Goal: Task Accomplishment & Management: Manage account settings

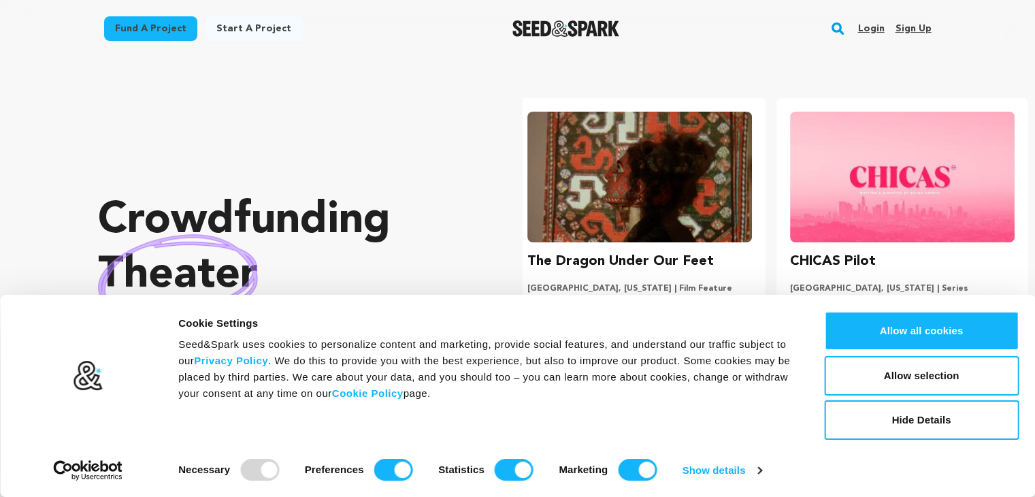
scroll to position [0, 273]
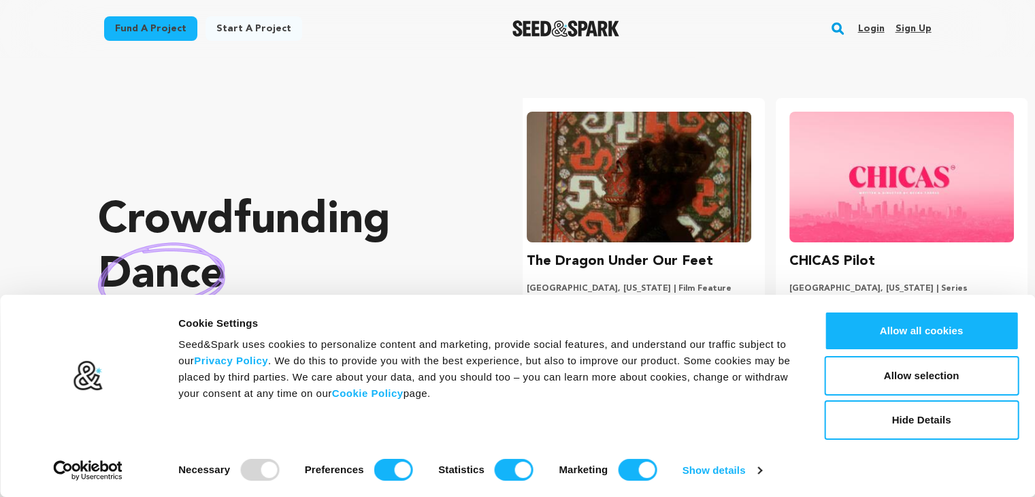
click at [900, 32] on link "Sign up" at bounding box center [912, 29] width 36 height 22
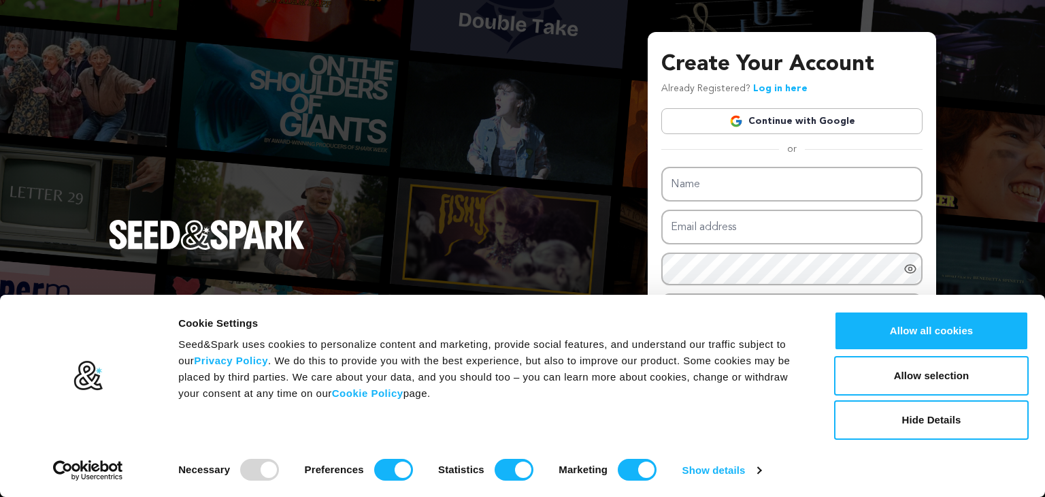
click at [795, 122] on link "Continue with Google" at bounding box center [791, 121] width 261 height 26
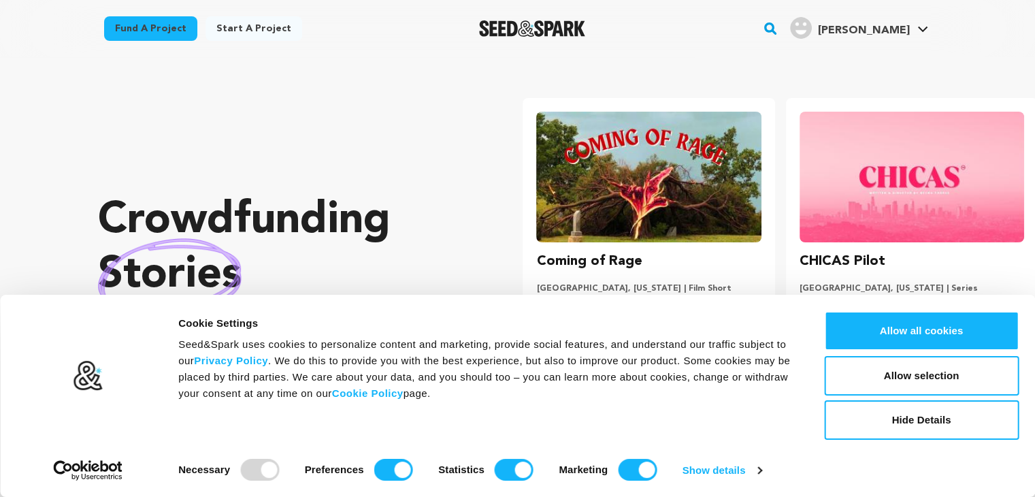
click at [909, 27] on link "SEO W. SEO W." at bounding box center [859, 26] width 144 height 24
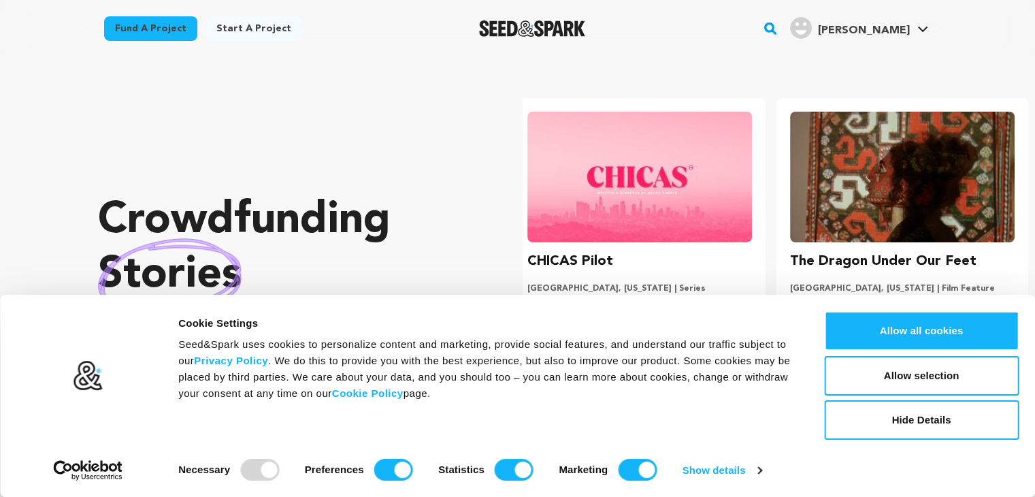
scroll to position [0, 273]
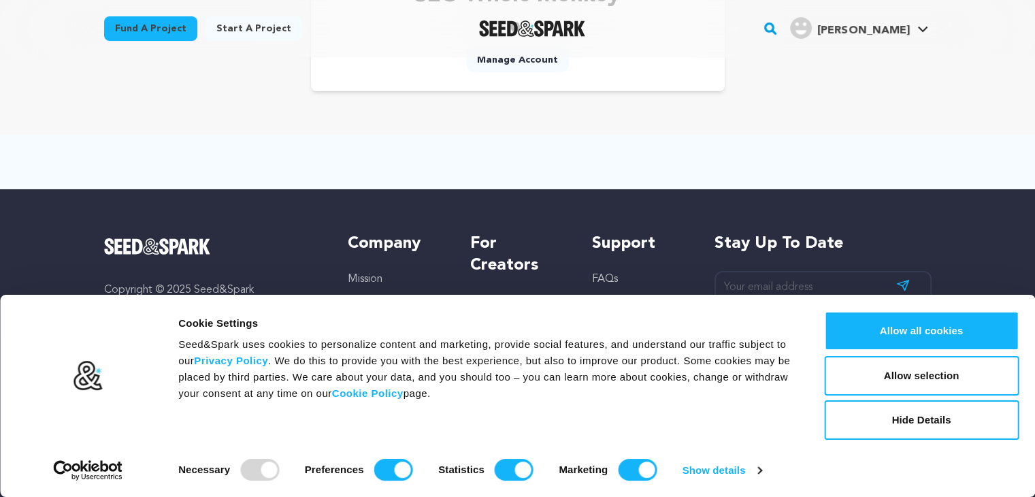
scroll to position [204, 0]
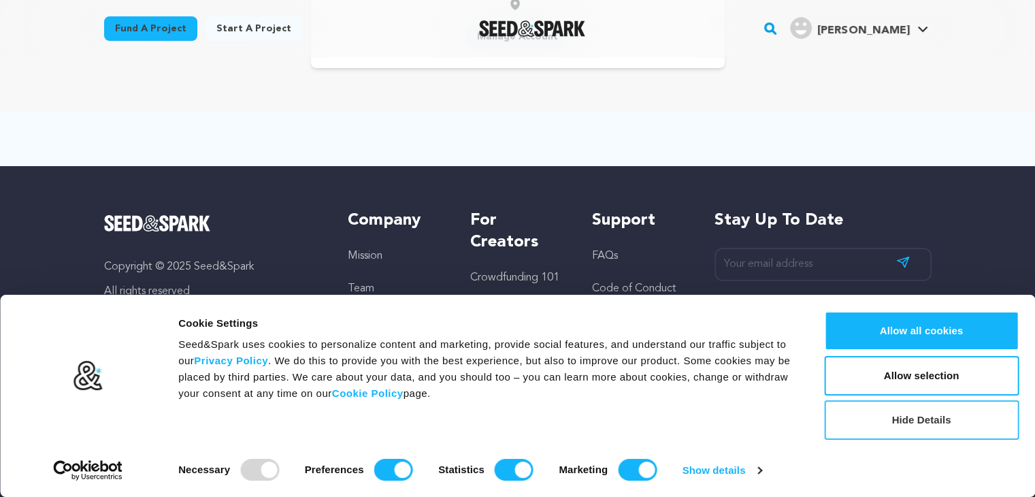
click at [911, 420] on button "Hide Details" at bounding box center [921, 419] width 195 height 39
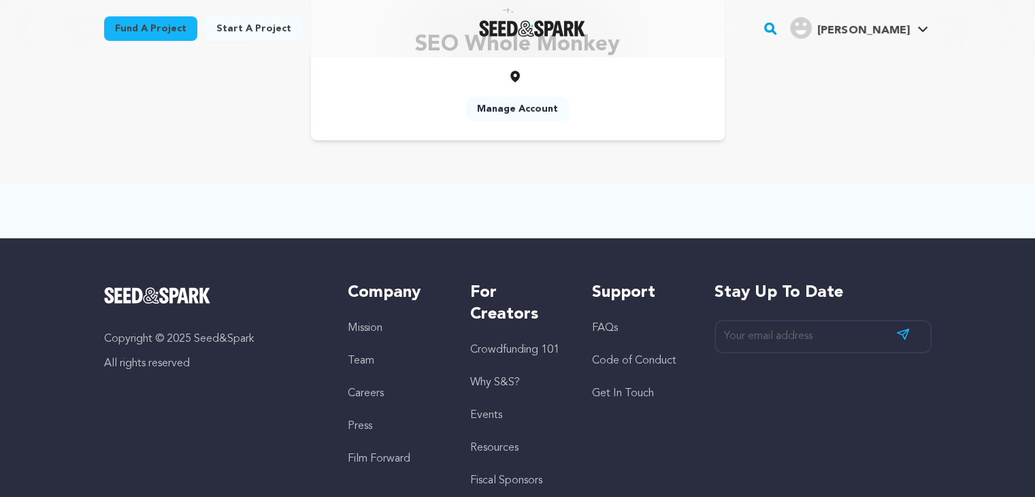
scroll to position [0, 0]
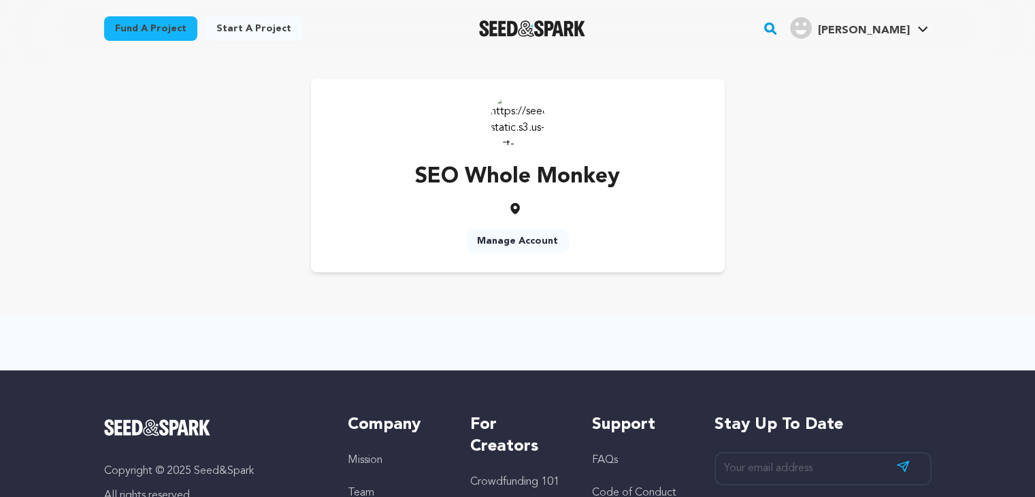
click at [514, 118] on img at bounding box center [517, 120] width 54 height 54
click at [862, 180] on link "Manage Account" at bounding box center [881, 180] width 152 height 30
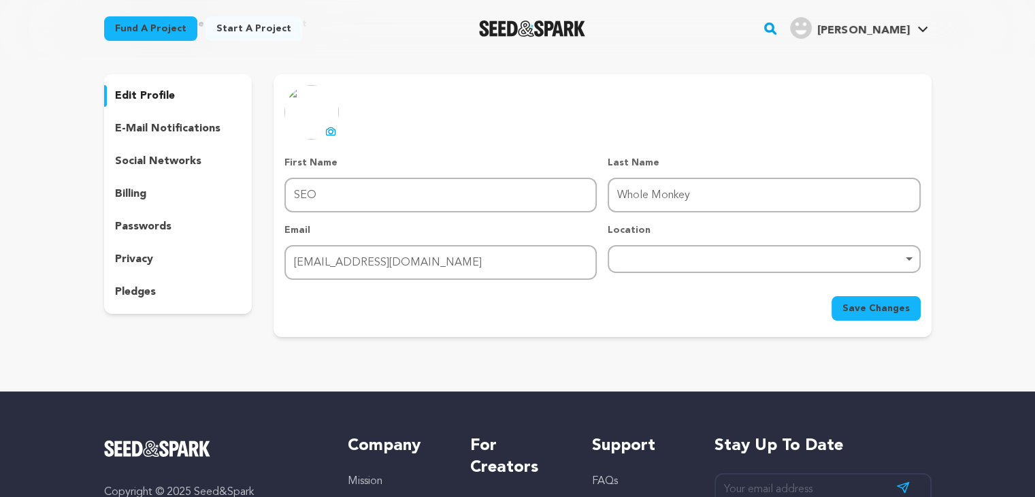
scroll to position [68, 0]
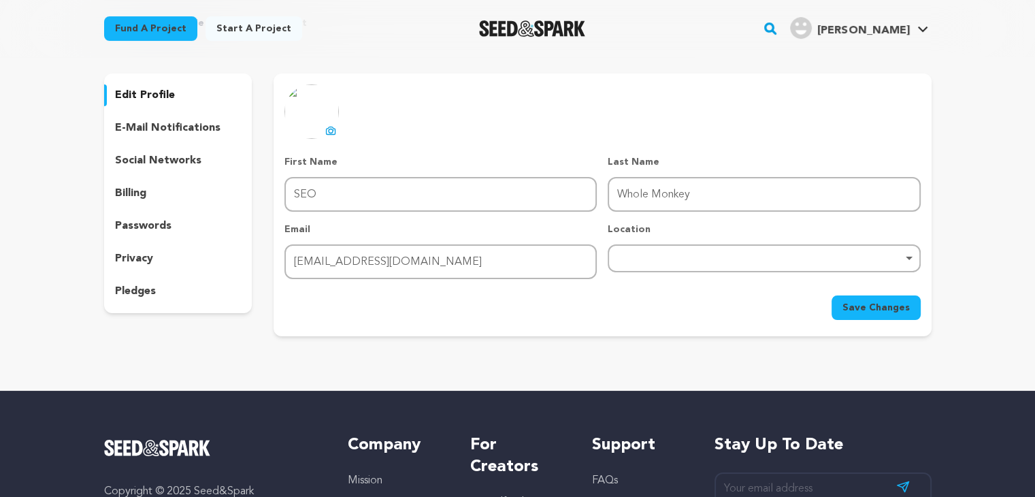
click at [157, 95] on p "edit profile" at bounding box center [145, 95] width 60 height 16
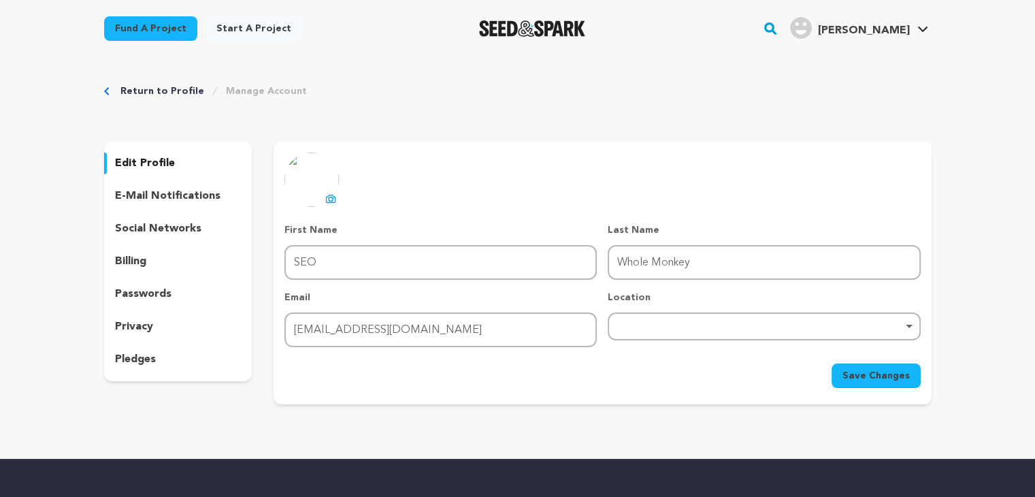
click at [660, 330] on div "Remove item" at bounding box center [763, 326] width 312 height 28
click at [324, 196] on button "uploading spinner upload profile image" at bounding box center [330, 198] width 16 height 16
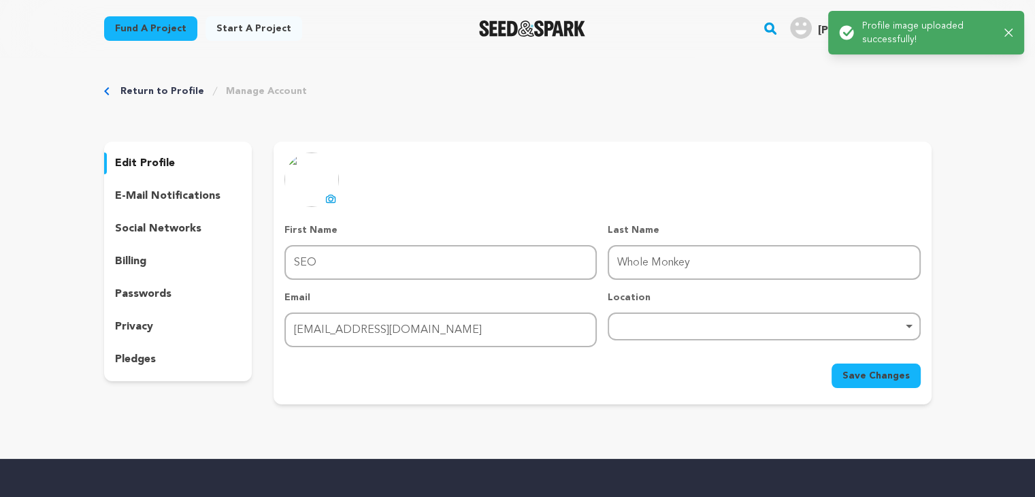
click at [869, 373] on span "Save Changes" at bounding box center [875, 376] width 67 height 14
click at [928, 94] on div "Return to Profile Manage Account" at bounding box center [517, 91] width 827 height 14
click at [1013, 25] on div "Success: Info: Warning: Error: Profile updated successfully! Close notification" at bounding box center [926, 26] width 196 height 31
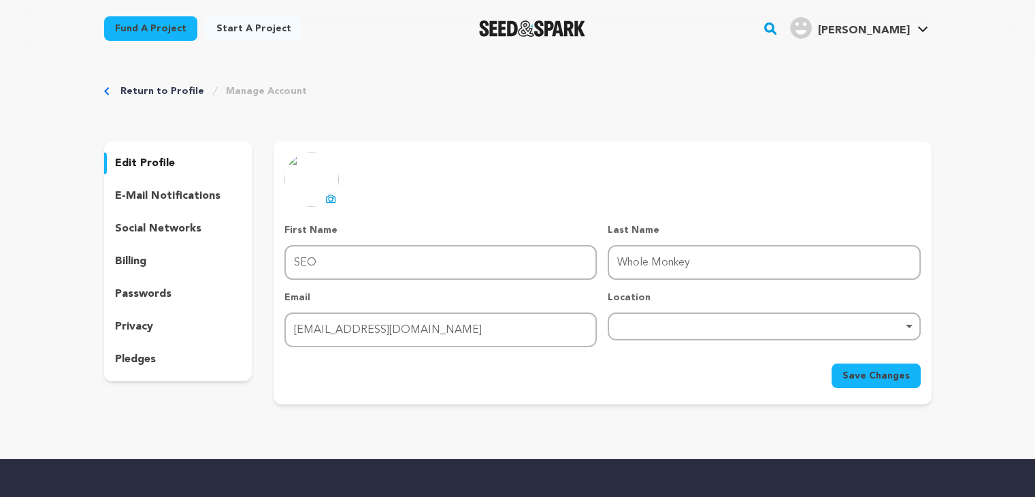
click at [1007, 22] on icon "button" at bounding box center [1004, 26] width 8 height 8
click at [895, 33] on span "[PERSON_NAME]" at bounding box center [863, 30] width 92 height 11
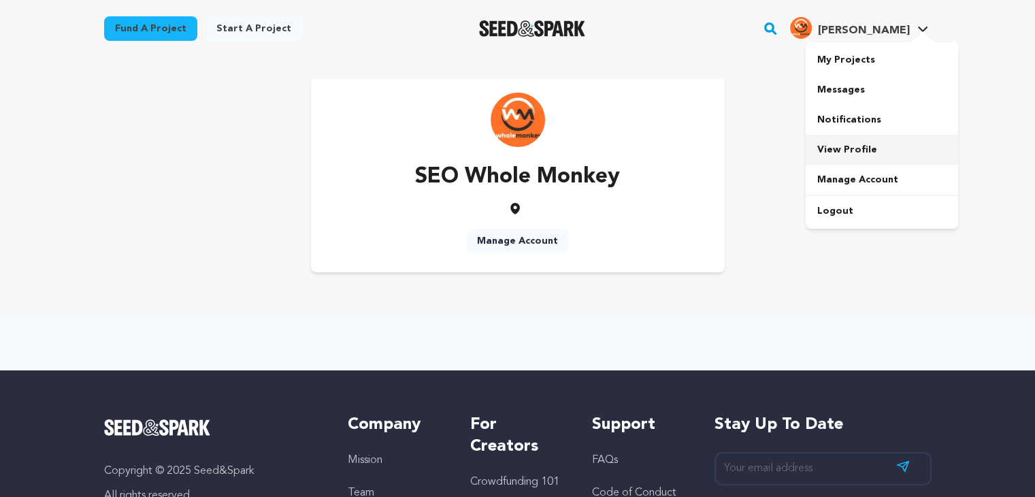
click at [853, 139] on link "View Profile" at bounding box center [881, 150] width 152 height 30
click at [831, 144] on link "View Profile" at bounding box center [881, 150] width 152 height 30
click at [868, 180] on link "Manage Account" at bounding box center [881, 180] width 152 height 30
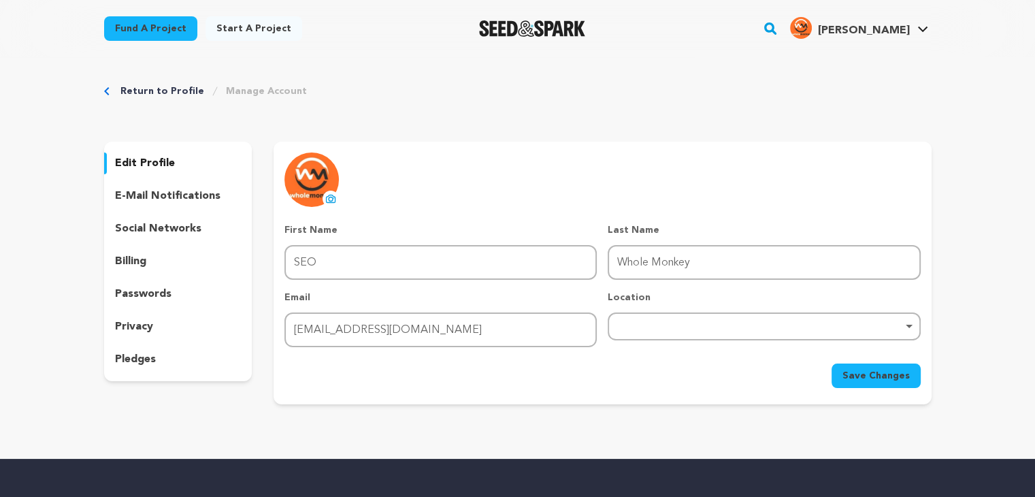
click at [727, 326] on div "Remove item" at bounding box center [763, 325] width 299 height 5
click at [712, 323] on div "Remove item" at bounding box center [763, 325] width 299 height 5
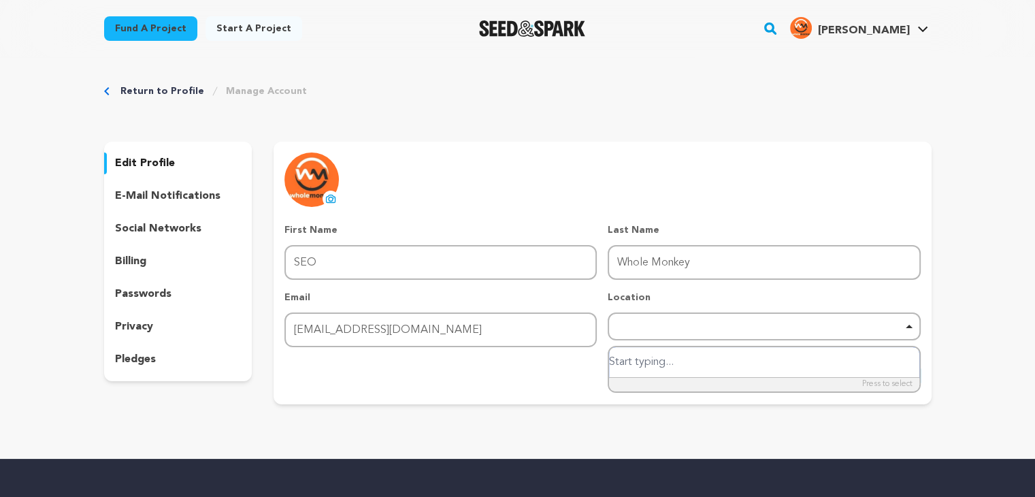
paste input "[URL][DOMAIN_NAME]"
type input "[URL][DOMAIN_NAME]"
click at [454, 350] on form "First Name First Name SEO Last Name Last Name Whole Monkey Email Email [EMAIL_A…" at bounding box center [601, 305] width 635 height 165
